Goal: Information Seeking & Learning: Learn about a topic

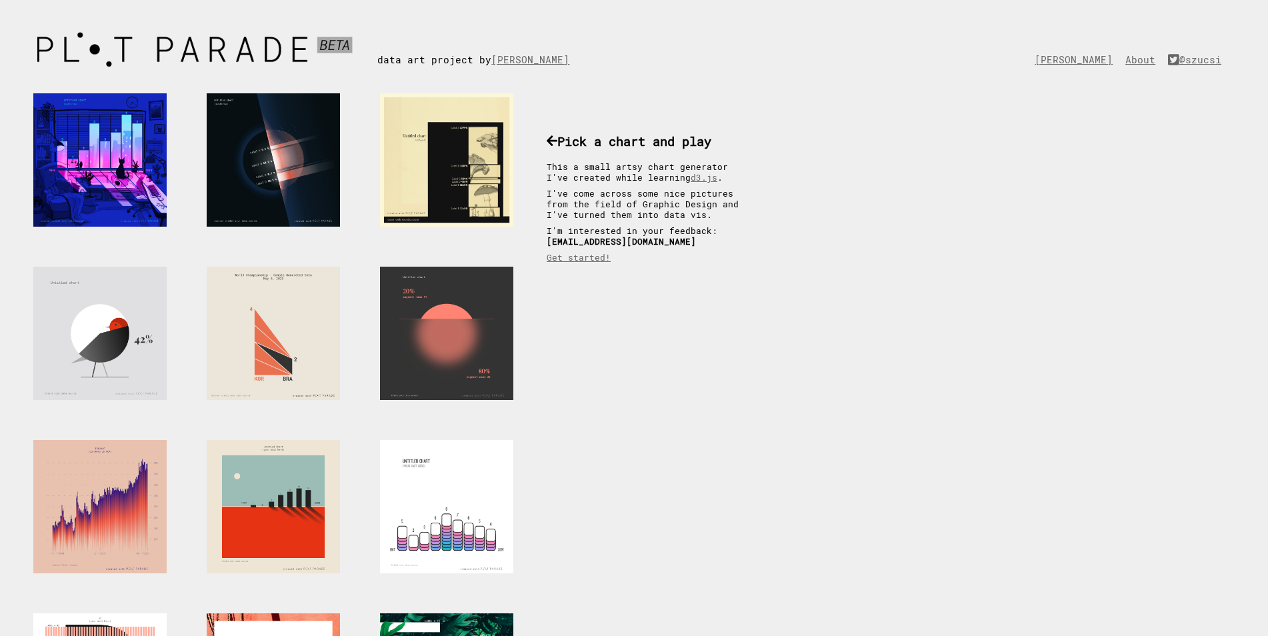
click at [690, 180] on link "d3.js" at bounding box center [703, 177] width 27 height 11
click at [423, 56] on div "data art project by Krisztina Szűcs" at bounding box center [483, 46] width 212 height 39
drag, startPoint x: 1034, startPoint y: 103, endPoint x: 1057, endPoint y: 87, distance: 28.1
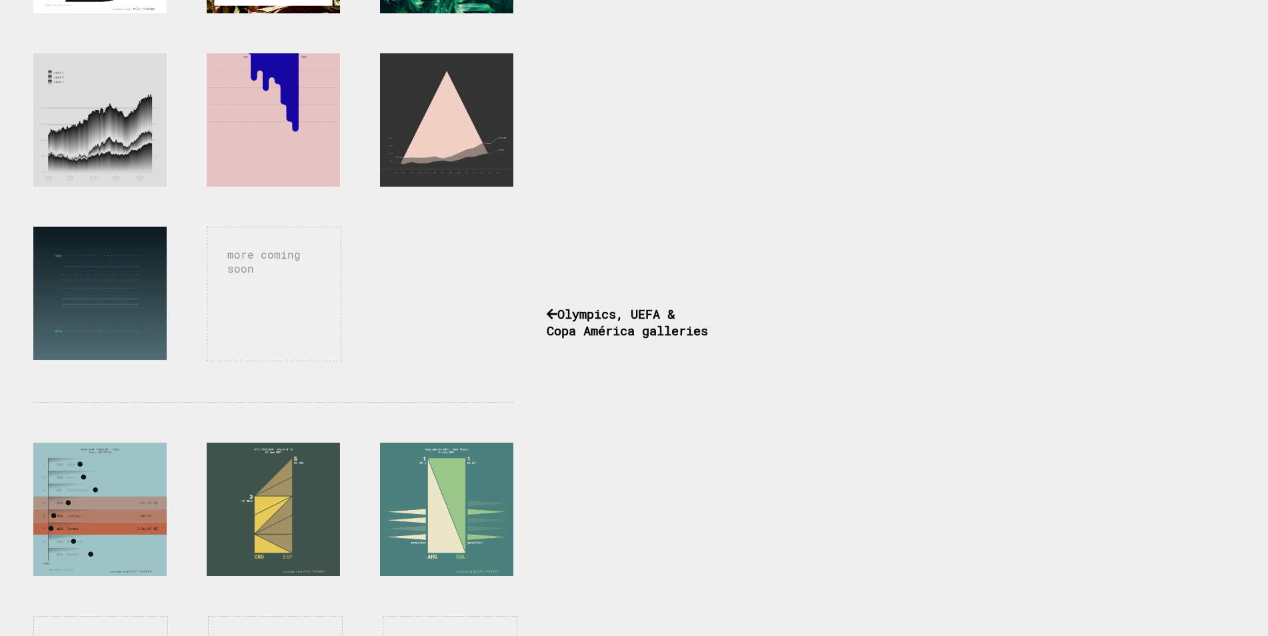
scroll to position [640, 0]
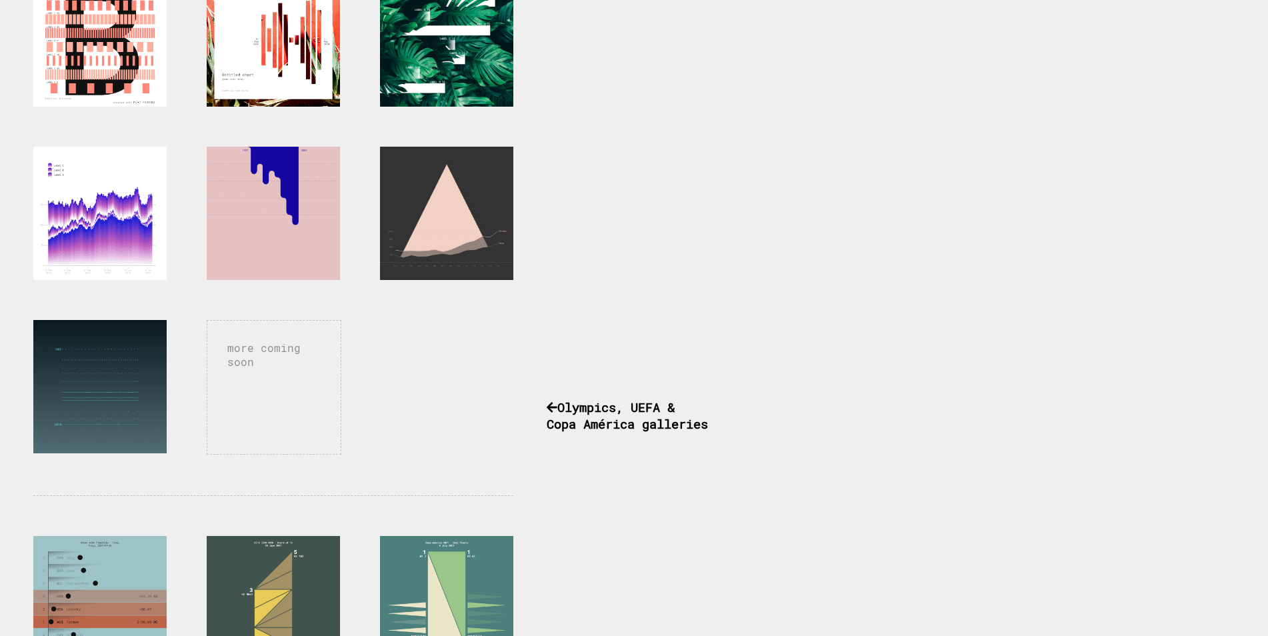
click at [124, 197] on div at bounding box center [99, 213] width 133 height 133
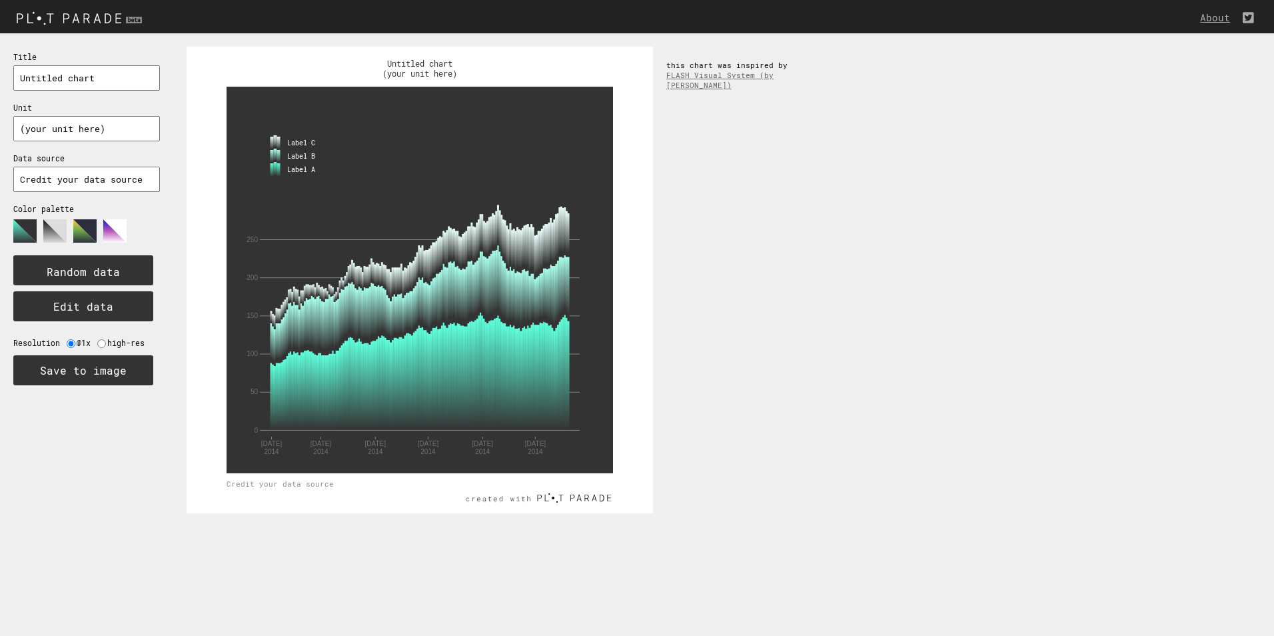
drag, startPoint x: 800, startPoint y: 313, endPoint x: 818, endPoint y: 299, distance: 22.7
click at [801, 313] on div "0 50 100 150 200 250 Label A Label B Label C [DATE] [DATE] [DATE] [DATE] [DATE]…" at bounding box center [723, 279] width 1101 height 493
click at [513, 281] on rect at bounding box center [514, 297] width 2 height 57
click at [103, 270] on text "Random data" at bounding box center [83, 272] width 73 height 14
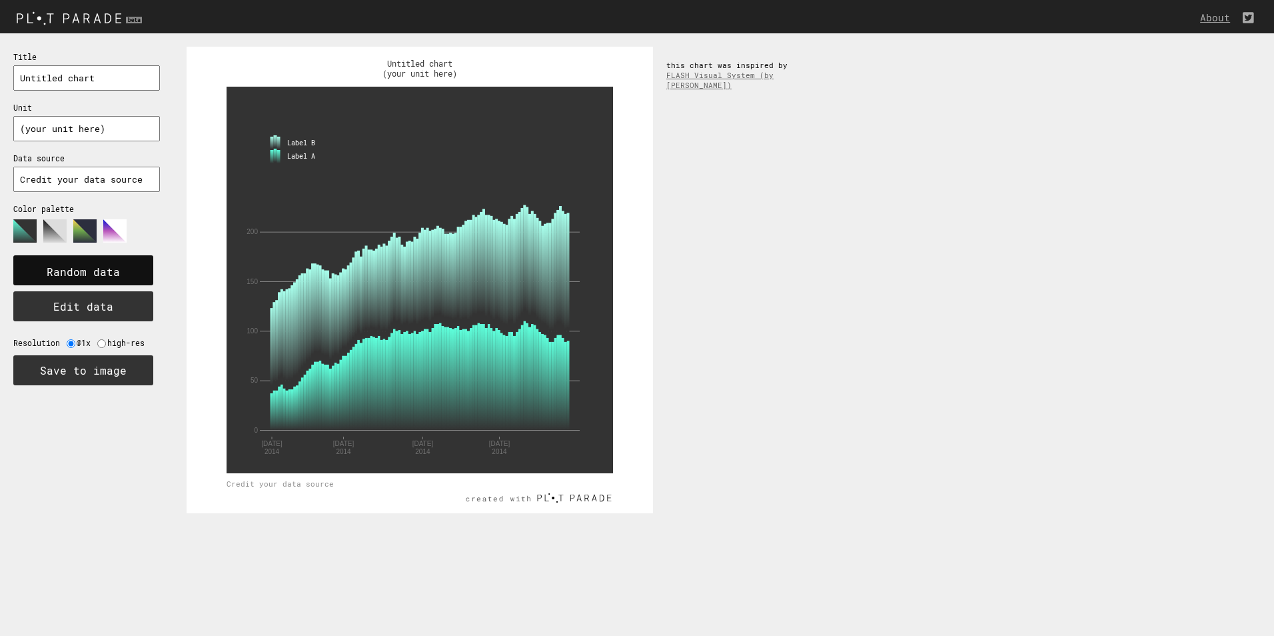
click at [103, 270] on text "Random data" at bounding box center [83, 272] width 73 height 14
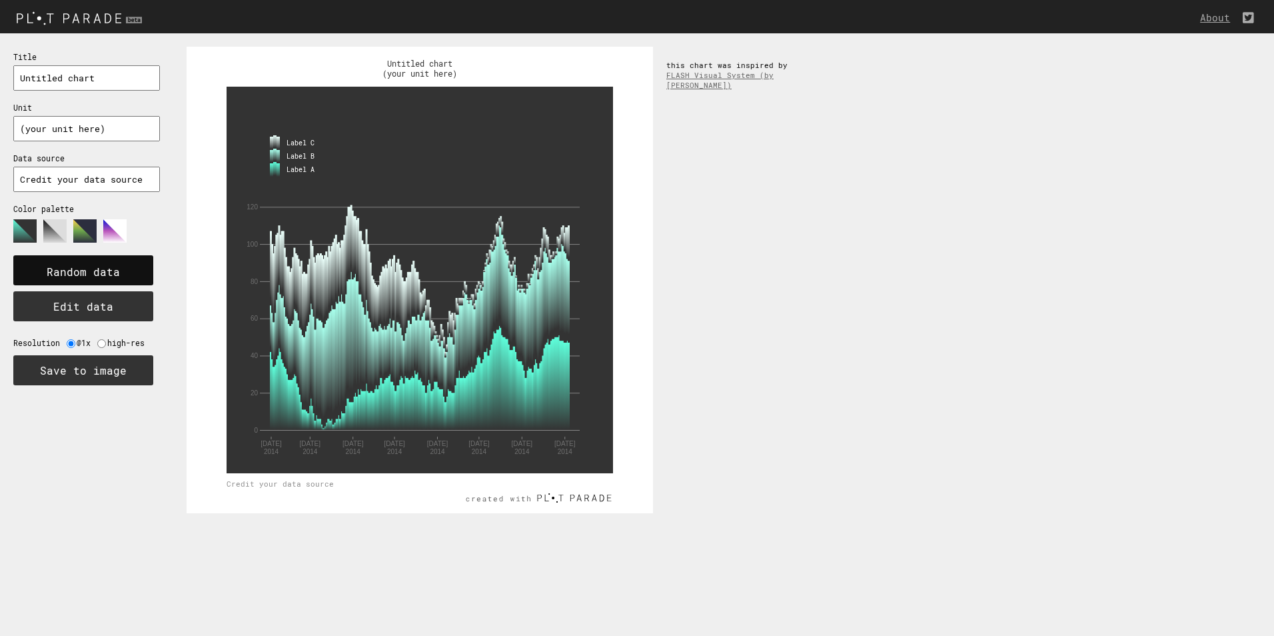
click at [103, 270] on text "Random data" at bounding box center [83, 272] width 73 height 14
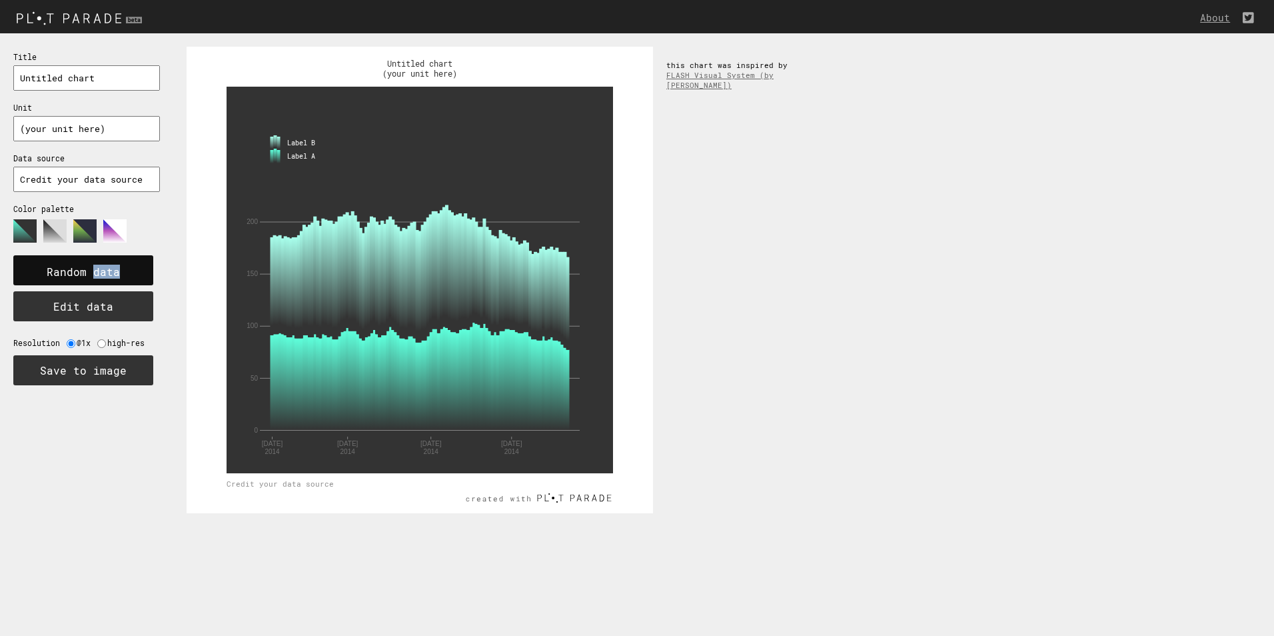
click at [103, 270] on text "Random data" at bounding box center [83, 272] width 73 height 14
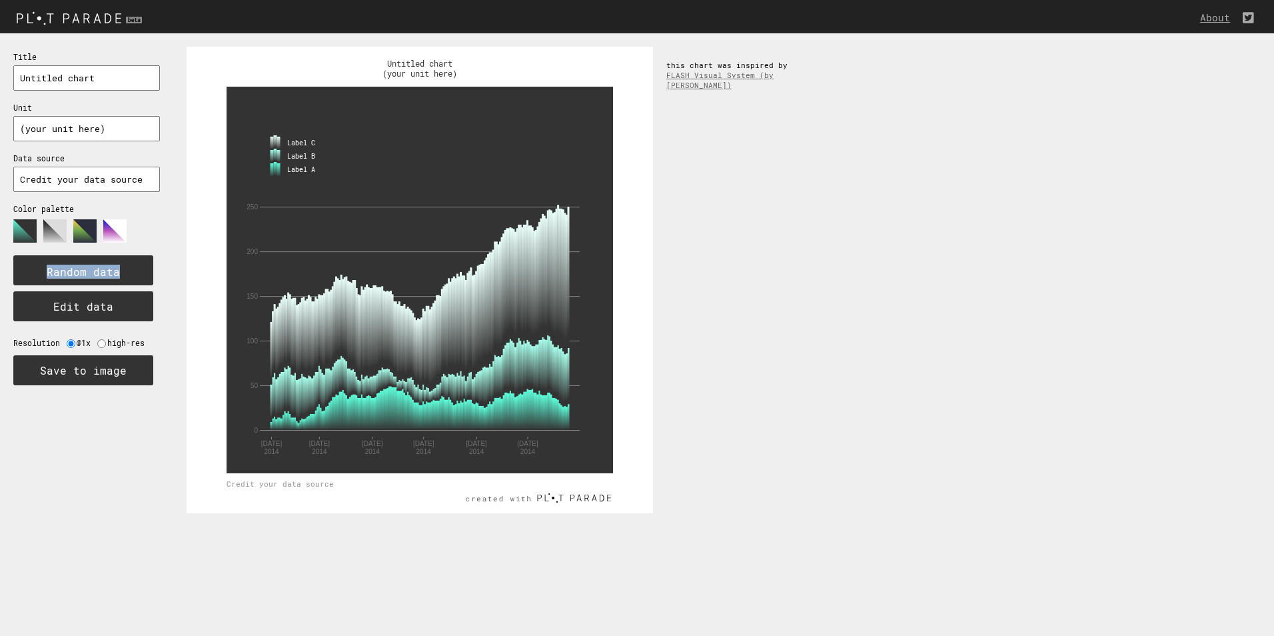
click at [103, 270] on text "Random data" at bounding box center [83, 272] width 73 height 14
